Goal: Transaction & Acquisition: Purchase product/service

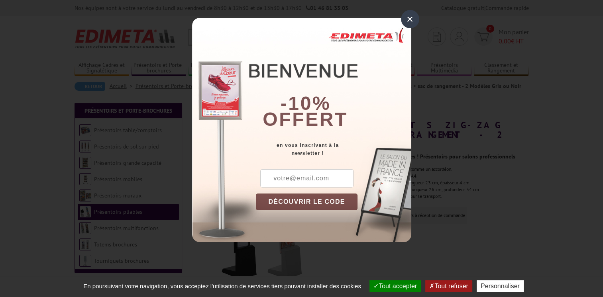
click at [410, 21] on div "×" at bounding box center [410, 19] width 18 height 18
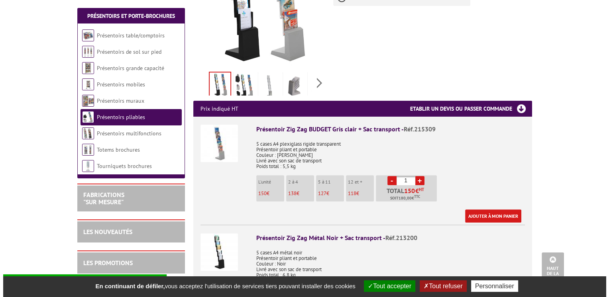
scroll to position [319, 0]
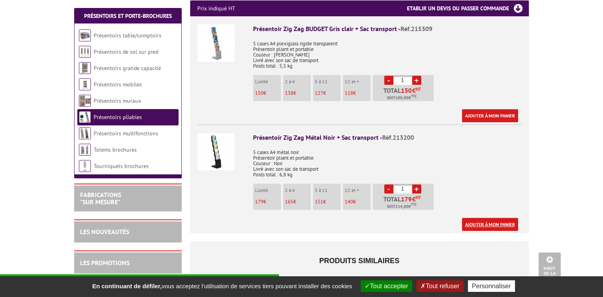
click at [488, 218] on link "Ajouter à mon panier" at bounding box center [490, 224] width 56 height 13
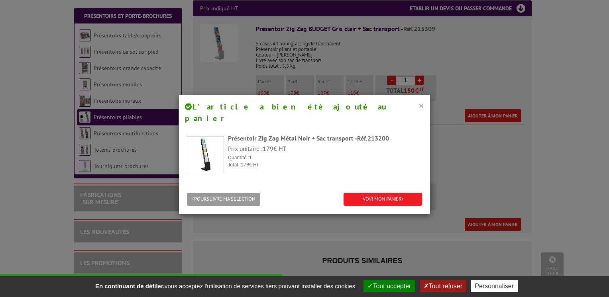
click at [419, 108] on button "×" at bounding box center [421, 105] width 6 height 10
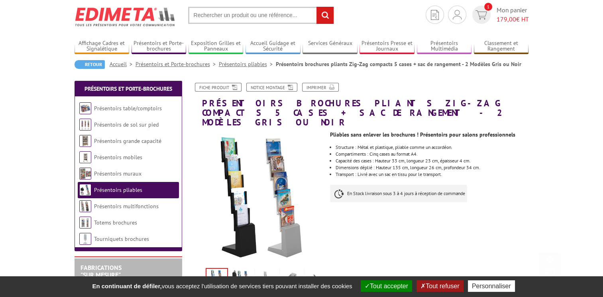
scroll to position [0, 0]
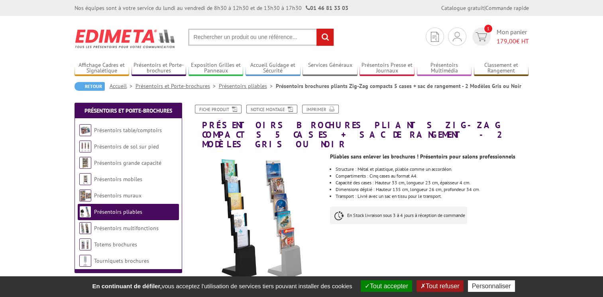
click at [262, 42] on input "text" at bounding box center [261, 37] width 146 height 17
type input "carte de visite"
click at [316, 29] on input "rechercher" at bounding box center [324, 37] width 17 height 17
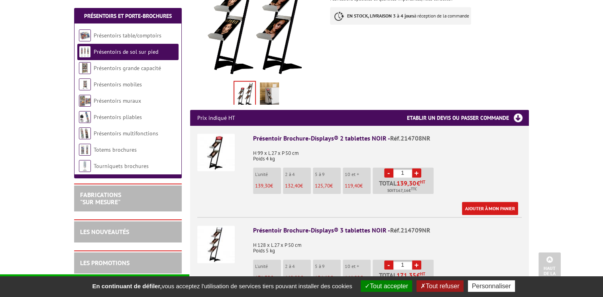
scroll to position [319, 0]
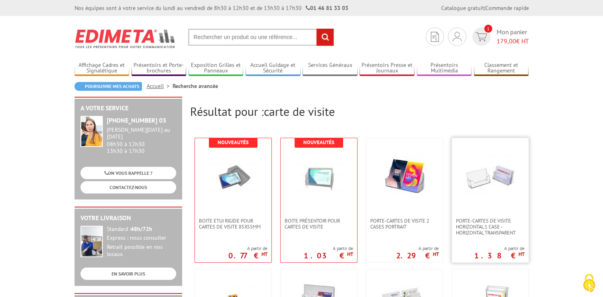
click at [489, 203] on link at bounding box center [490, 178] width 77 height 80
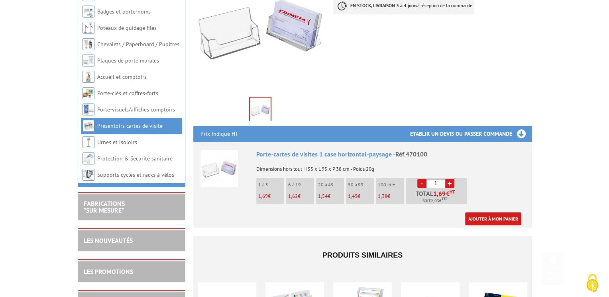
scroll to position [199, 0]
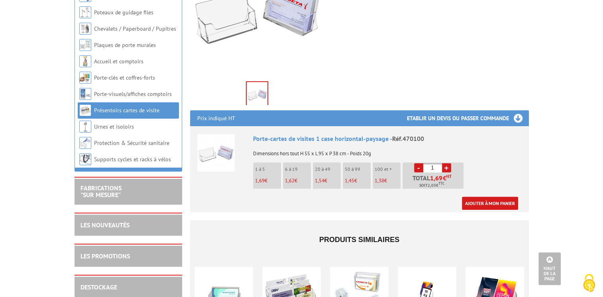
click at [449, 163] on link "+" at bounding box center [446, 167] width 9 height 9
type input "4"
click at [479, 197] on link "Ajouter à mon panier" at bounding box center [490, 203] width 56 height 13
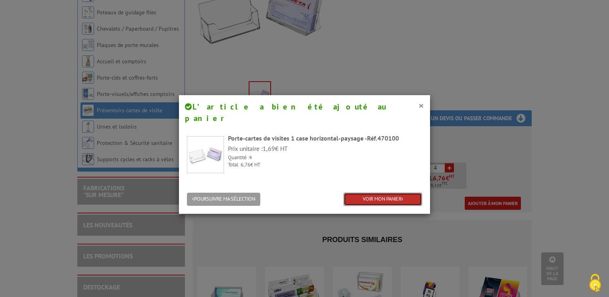
click at [376, 193] on link "VOIR MON PANIER" at bounding box center [383, 199] width 79 height 13
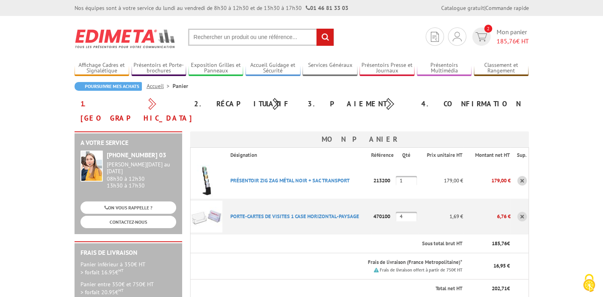
scroll to position [239, 0]
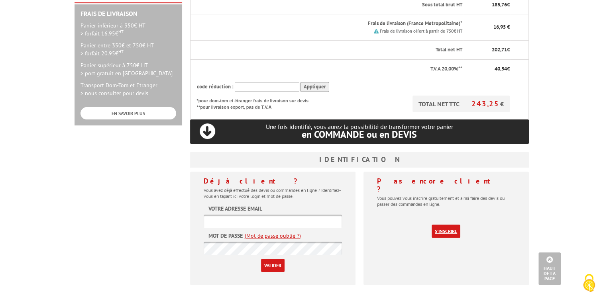
click at [445, 225] on link "S'inscrire" at bounding box center [446, 231] width 29 height 13
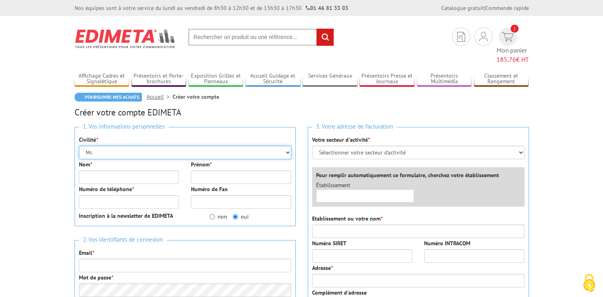
click at [137, 146] on select "Mr. Mme. Mlle." at bounding box center [185, 153] width 212 height 14
click at [79, 146] on select "Mr. Mme. Mlle." at bounding box center [185, 153] width 212 height 14
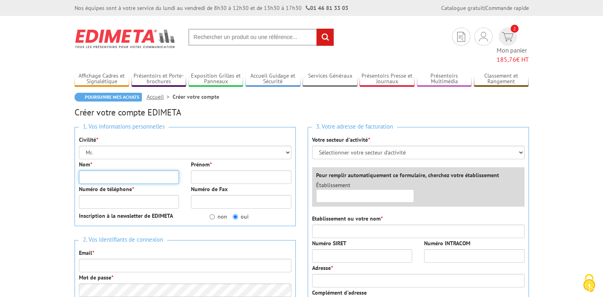
click at [120, 171] on input "Nom *" at bounding box center [129, 178] width 100 height 14
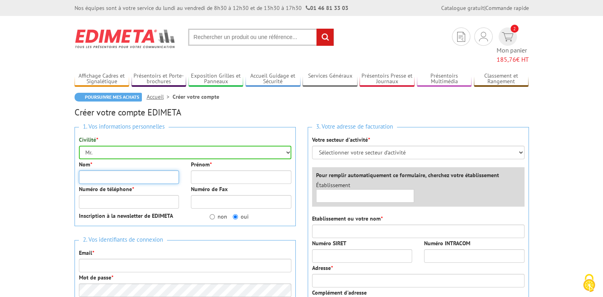
type input "HIGH POINT"
type input "MATHIEU Lemunier"
type input "LA ROCHELLE"
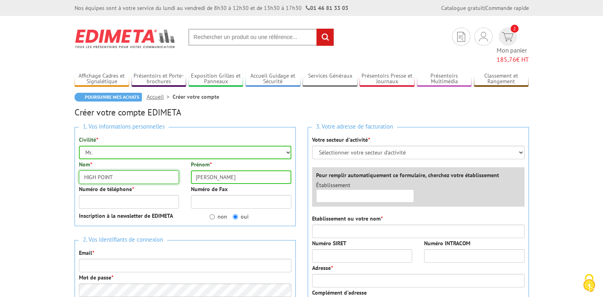
click at [151, 171] on input "HIGH POINT" at bounding box center [129, 178] width 100 height 14
type input "LEMUNIER"
click at [269, 171] on input "Mathieu" at bounding box center [241, 178] width 100 height 14
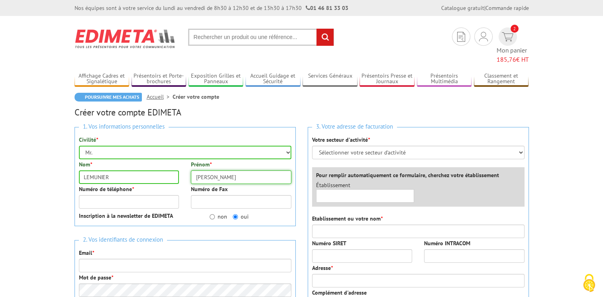
click at [269, 171] on input "Mathieu" at bounding box center [241, 178] width 100 height 14
type input "Mathieu"
click at [138, 195] on input "Numéro de téléphone *" at bounding box center [129, 202] width 100 height 14
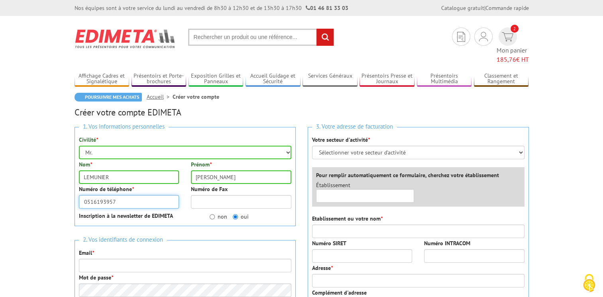
type input "0516193957"
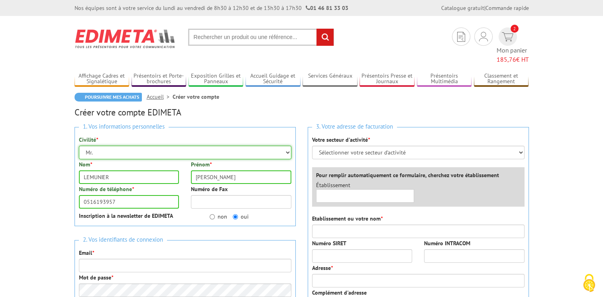
click at [182, 146] on select "Mr. Mme. Mlle." at bounding box center [185, 153] width 212 height 14
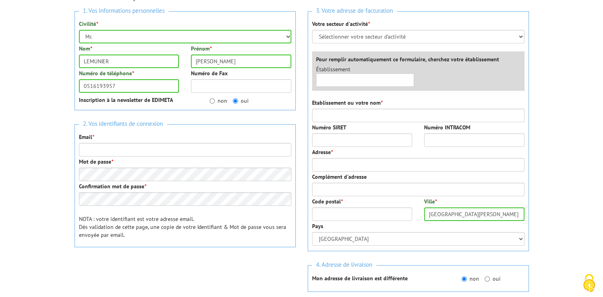
scroll to position [120, 0]
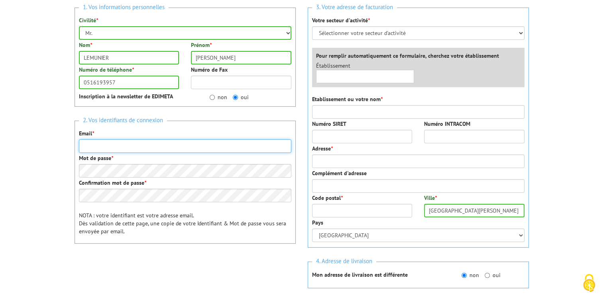
click at [145, 139] on input "Email *" at bounding box center [185, 146] width 212 height 14
type input "info@highpoint-structures.com"
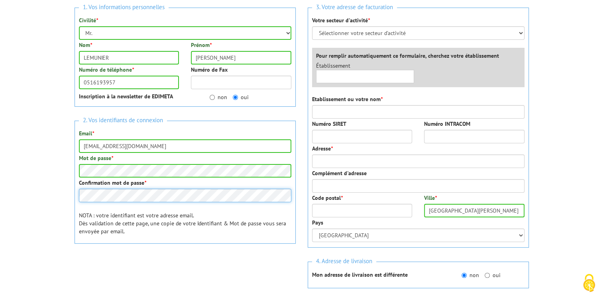
click at [69, 181] on div "1. Vos informations personnelles Civilité * Mr. Mme. Mlle. Nom * LEMUNIER Préno…" at bounding box center [185, 146] width 233 height 289
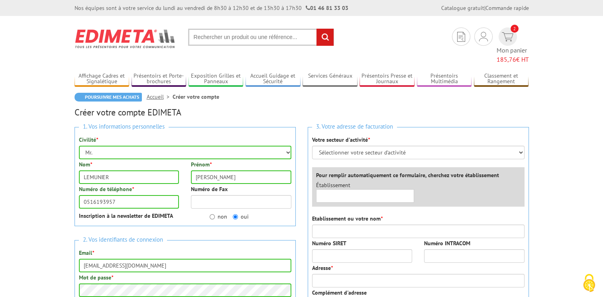
scroll to position [80, 0]
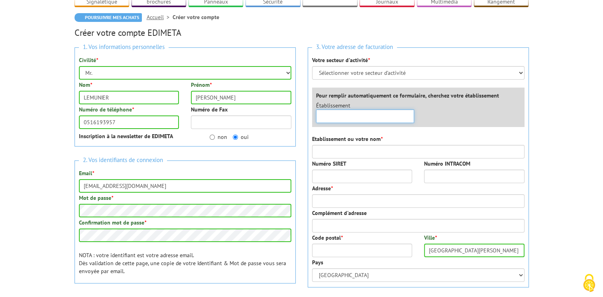
click at [377, 110] on input "text" at bounding box center [365, 117] width 98 height 14
type input "High Point"
click at [375, 110] on input "High Point" at bounding box center [365, 117] width 98 height 14
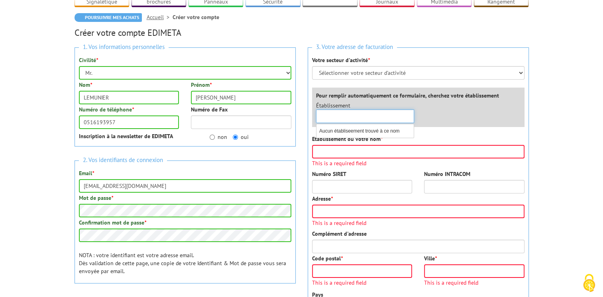
click at [410, 110] on div "×" at bounding box center [365, 117] width 98 height 14
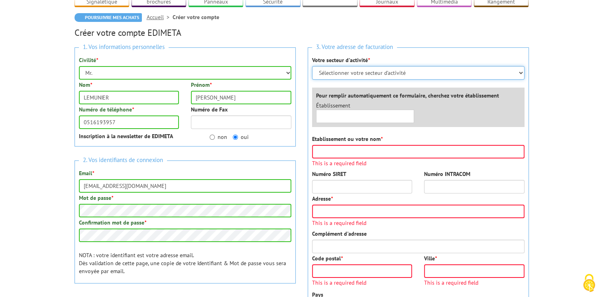
click at [376, 66] on select "Sélectionner votre secteur d'activité Administrations et collectivités Magasins…" at bounding box center [418, 73] width 212 height 14
select select "878"
click at [312, 66] on select "Sélectionner votre secteur d'activité Administrations et collectivités Magasins…" at bounding box center [418, 73] width 212 height 14
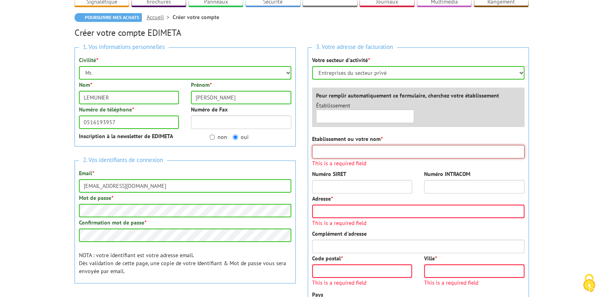
click at [341, 145] on input "Etablissement ou votre nom *" at bounding box center [418, 152] width 212 height 14
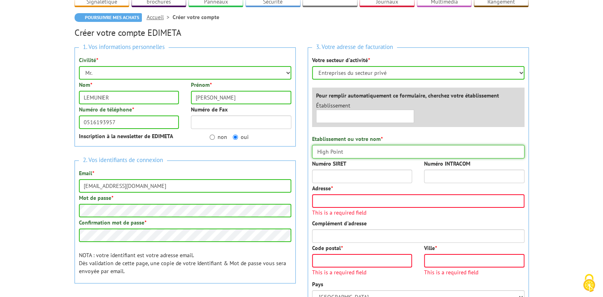
type input "High Point"
click at [323, 195] on input "Adresse *" at bounding box center [418, 202] width 212 height 14
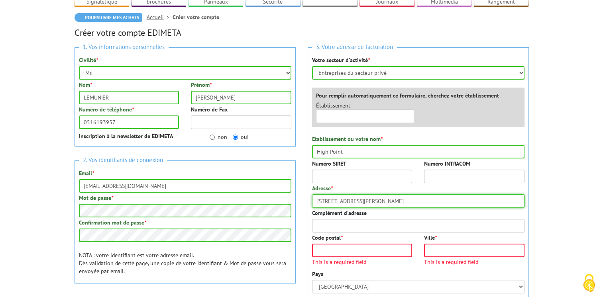
type input "17 rue Robert Geffré"
click at [373, 244] on input "Code postal *" at bounding box center [362, 251] width 100 height 14
type input "17000"
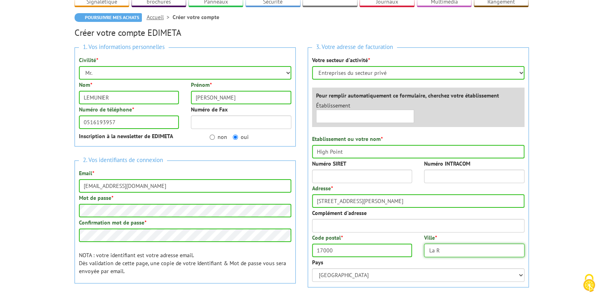
type input "LA ROCHELLE"
click at [566, 187] on body "Nos équipes sont à votre service du lundi au vendredi de 8h30 à 12h30 et de 13h…" at bounding box center [301, 290] width 603 height 741
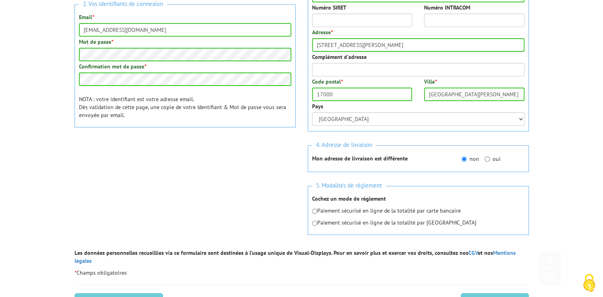
scroll to position [239, 0]
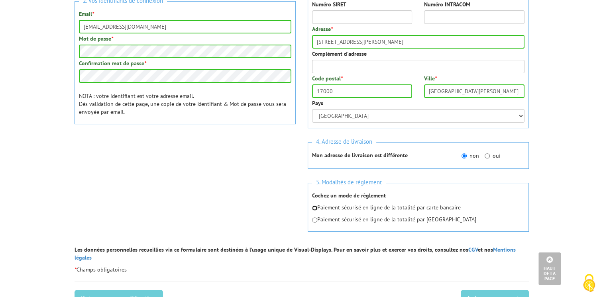
click at [312, 206] on input "radio" at bounding box center [314, 208] width 5 height 5
radio input "true"
click at [481, 290] on input "Créer mon compte" at bounding box center [495, 299] width 68 height 18
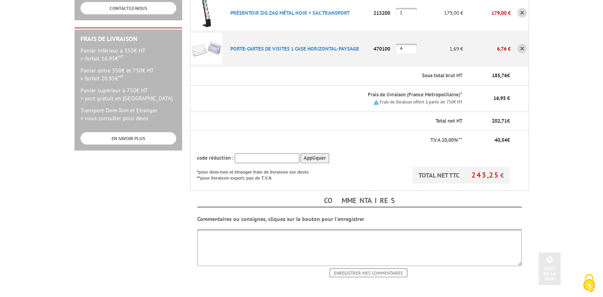
scroll to position [239, 0]
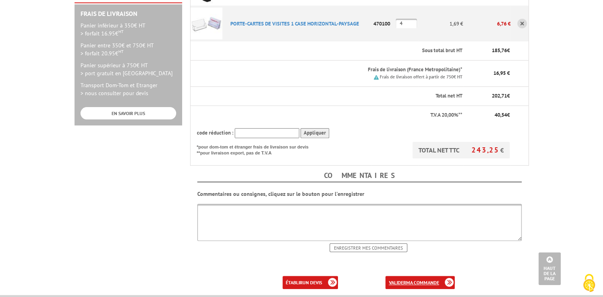
click at [426, 276] on link "valider ma commande" at bounding box center [419, 282] width 69 height 13
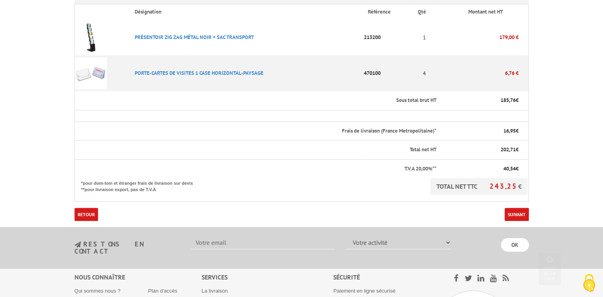
scroll to position [239, 0]
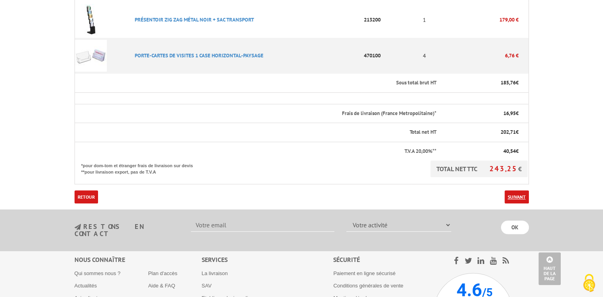
click at [511, 191] on link "Suivant" at bounding box center [517, 197] width 24 height 13
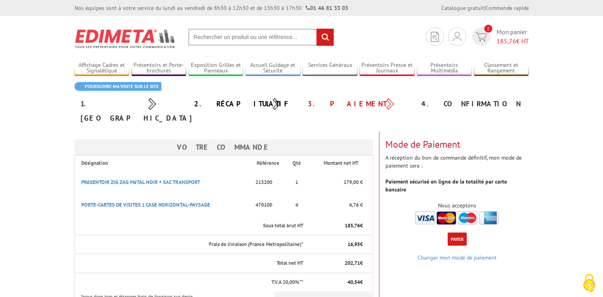
click at [454, 233] on button "Payer" at bounding box center [457, 239] width 19 height 13
